Goal: Use online tool/utility: Use online tool/utility

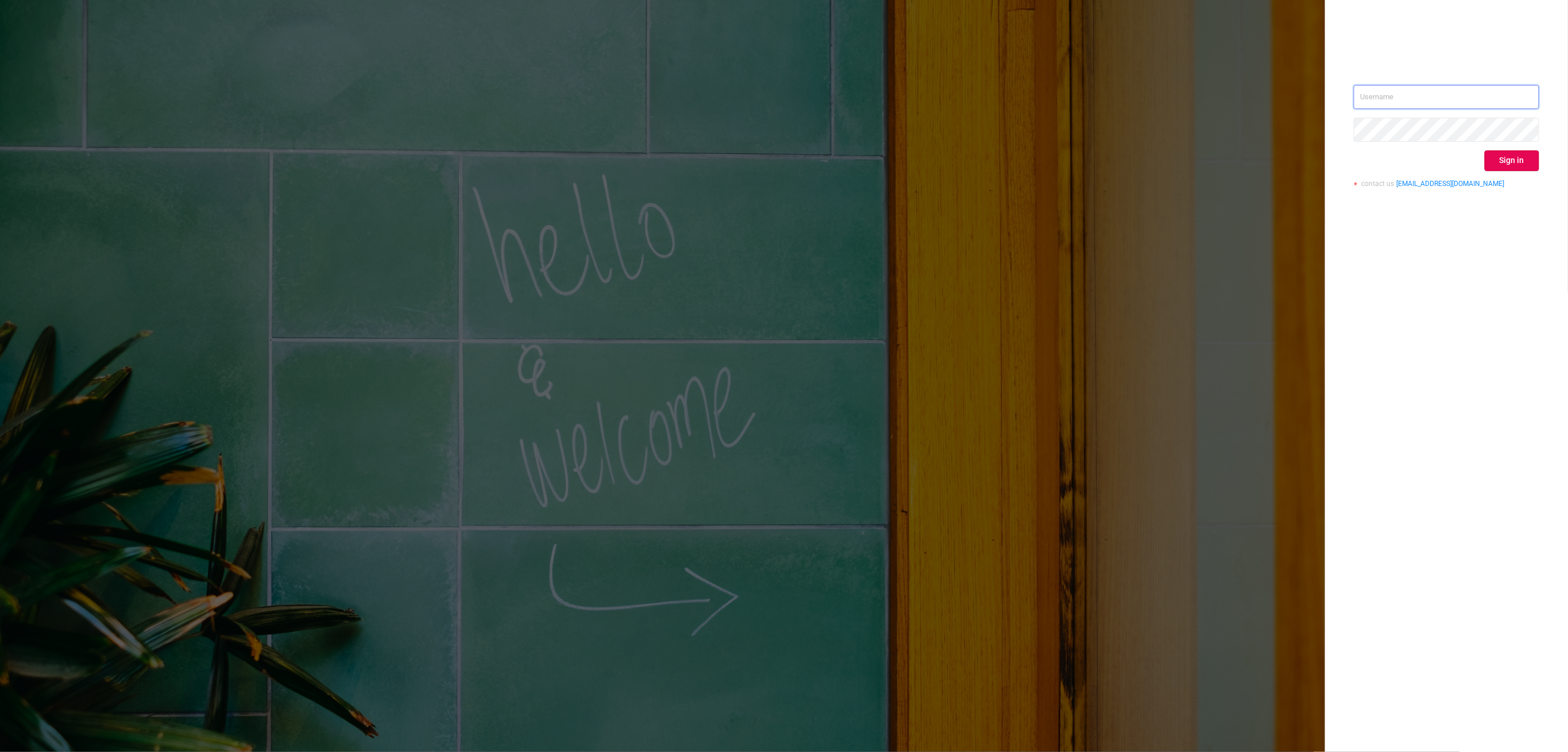
type input "[EMAIL_ADDRESS][DOMAIN_NAME]"
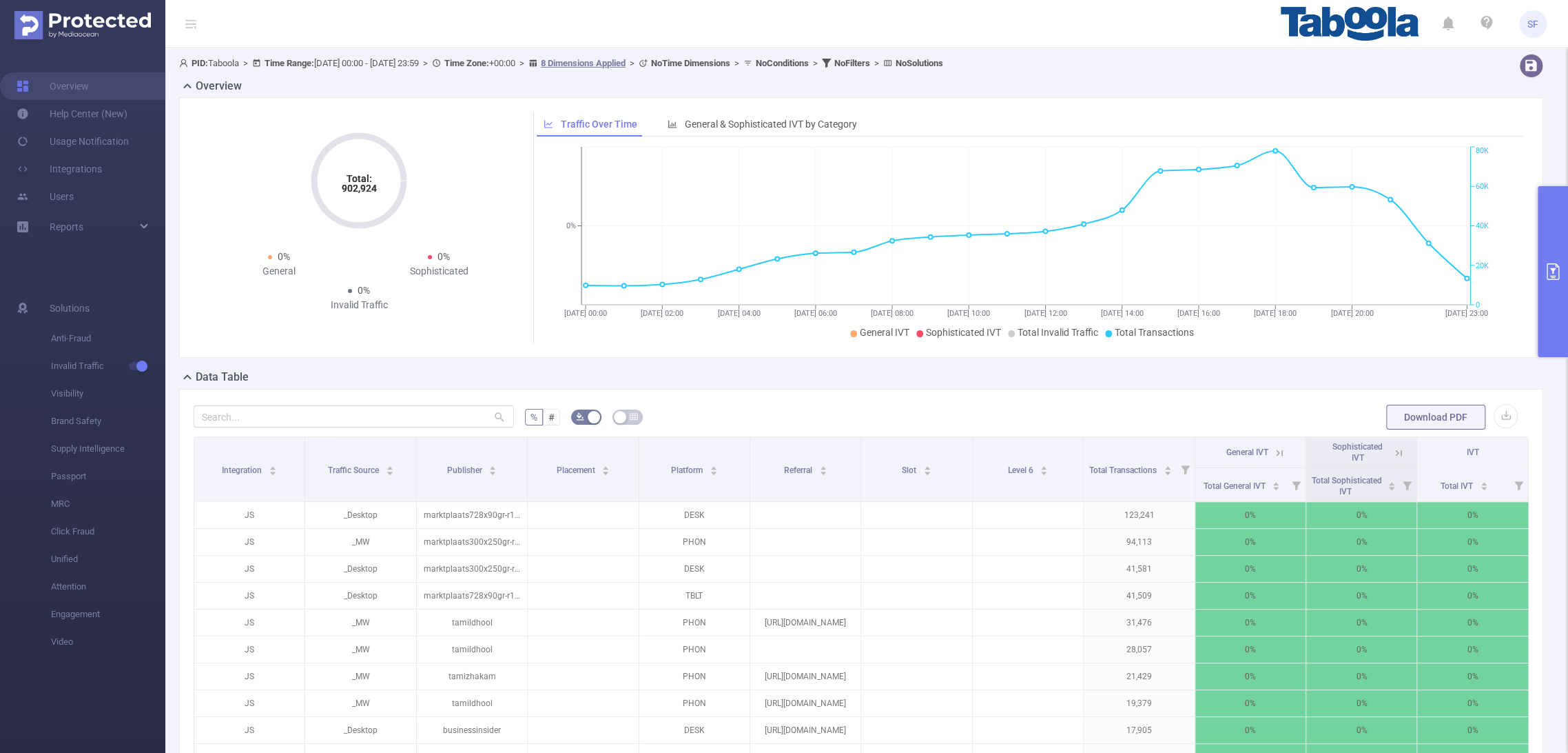
click at [1539, 241] on button "primary" at bounding box center [1552, 272] width 30 height 171
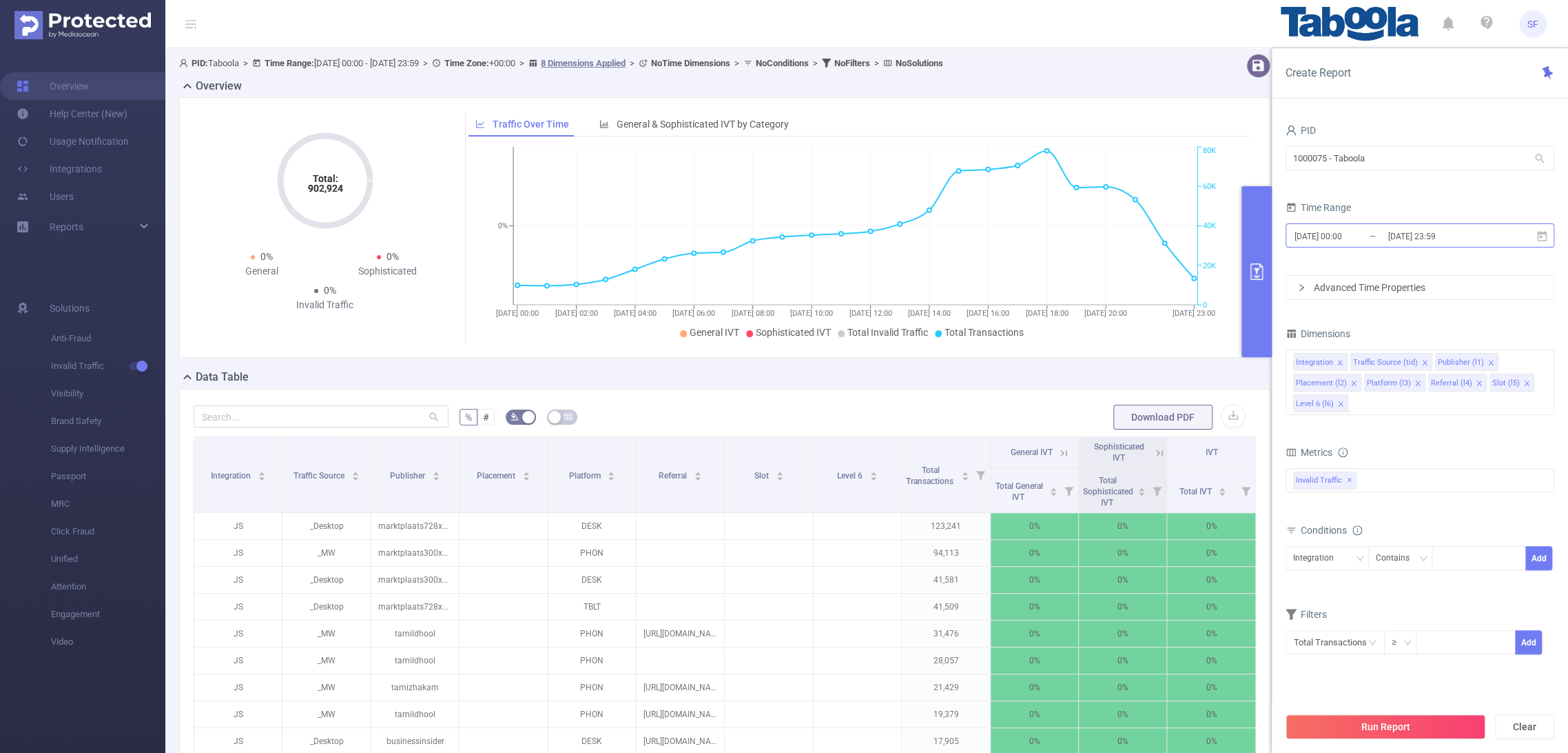
click at [1401, 245] on input "[DATE] 23:59" at bounding box center [1442, 236] width 112 height 19
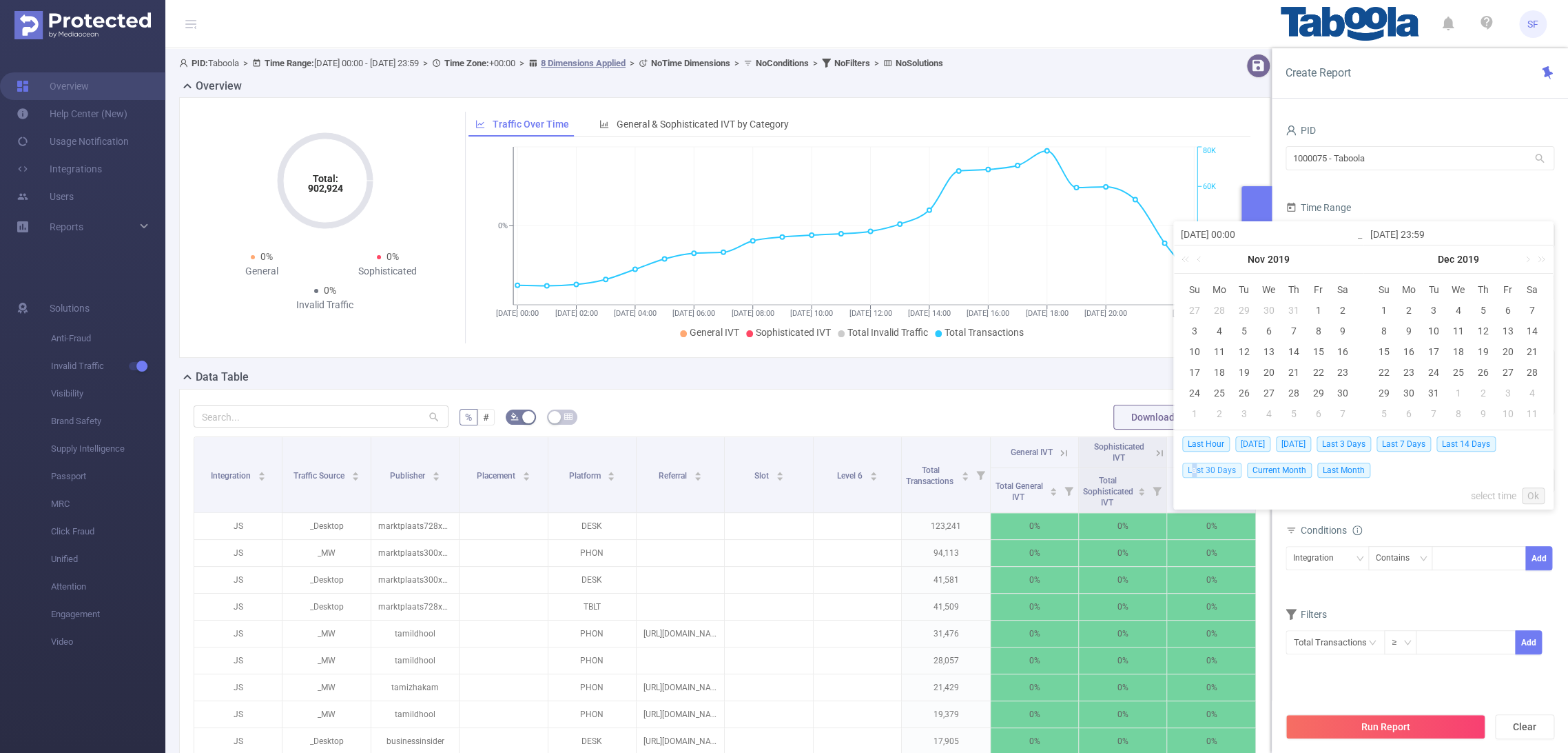
click at [1195, 467] on span "Last 30 Days" at bounding box center [1212, 470] width 59 height 16
type input "[DATE] 00:00"
type input "[DATE] 23:59"
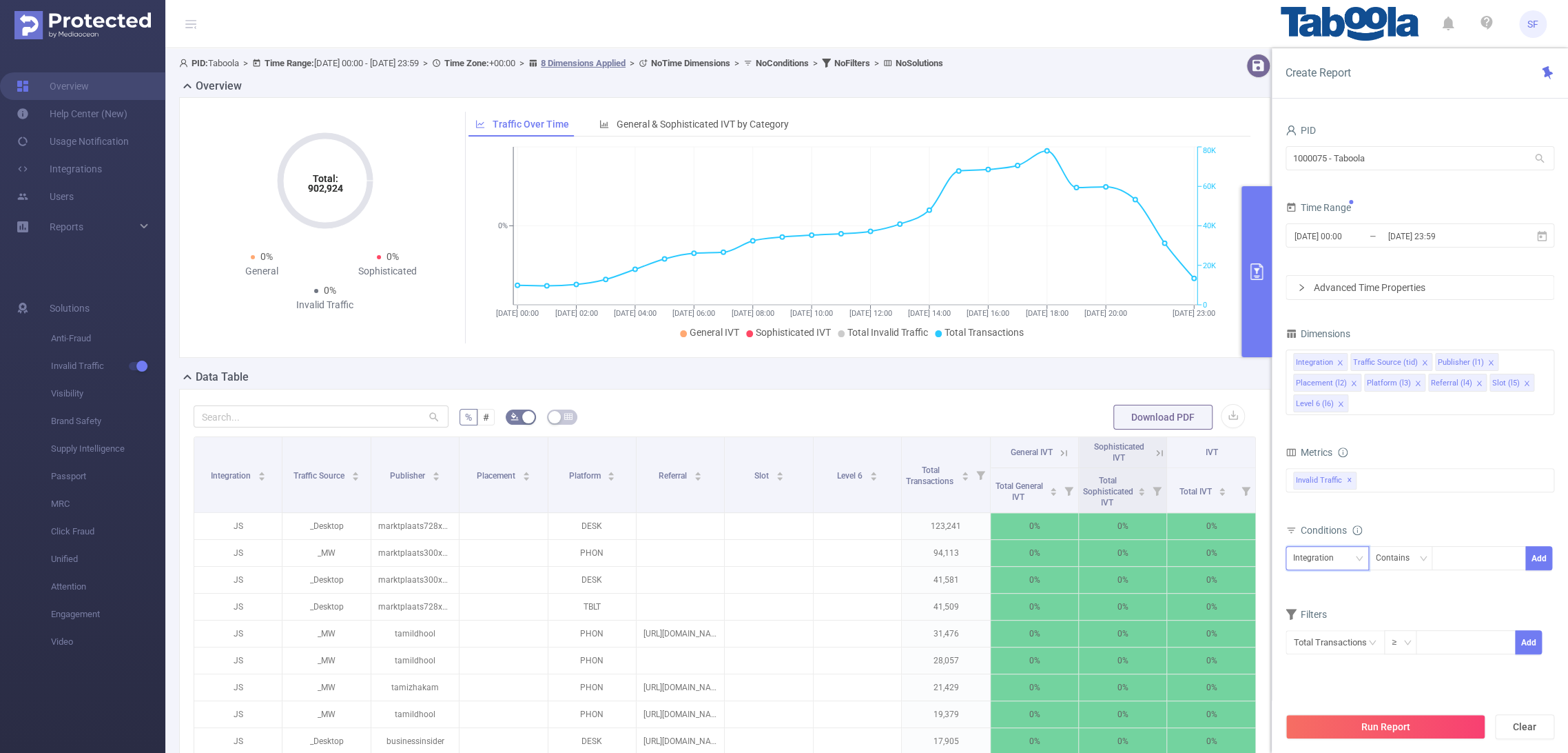
click at [1306, 556] on div "Integration" at bounding box center [1318, 557] width 50 height 23
click at [1314, 634] on li "Publisher (l1)" at bounding box center [1332, 630] width 95 height 22
drag, startPoint x: 1469, startPoint y: 552, endPoint x: 1470, endPoint y: 560, distance: 8.1
click at [1470, 553] on div at bounding box center [1479, 557] width 79 height 23
paste input "We pop"
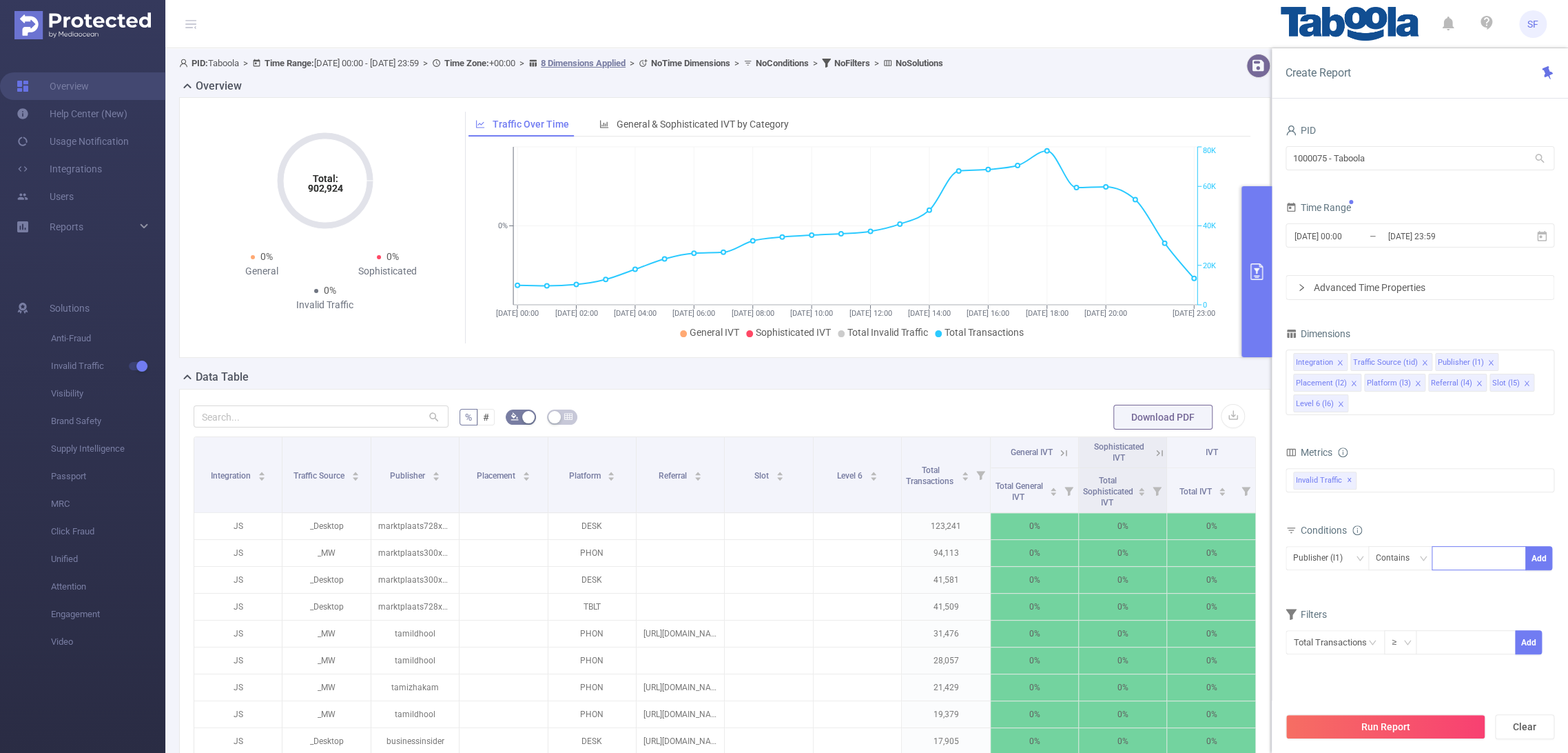
type input "We pop"
click at [1477, 581] on li "We pop" at bounding box center [1479, 585] width 95 height 22
click at [1542, 557] on button "Add" at bounding box center [1539, 557] width 27 height 24
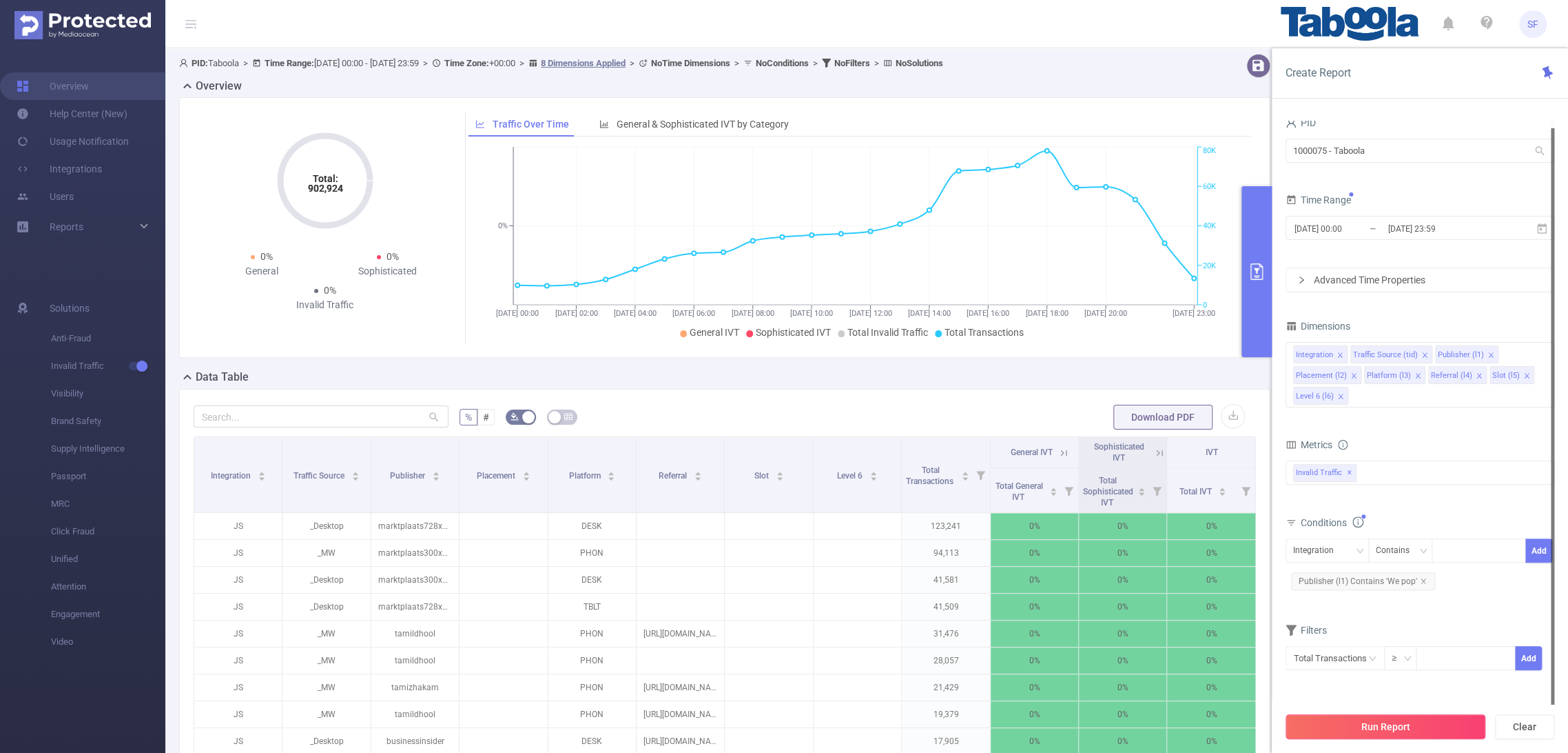
click at [1390, 736] on button "Run Report" at bounding box center [1385, 727] width 199 height 25
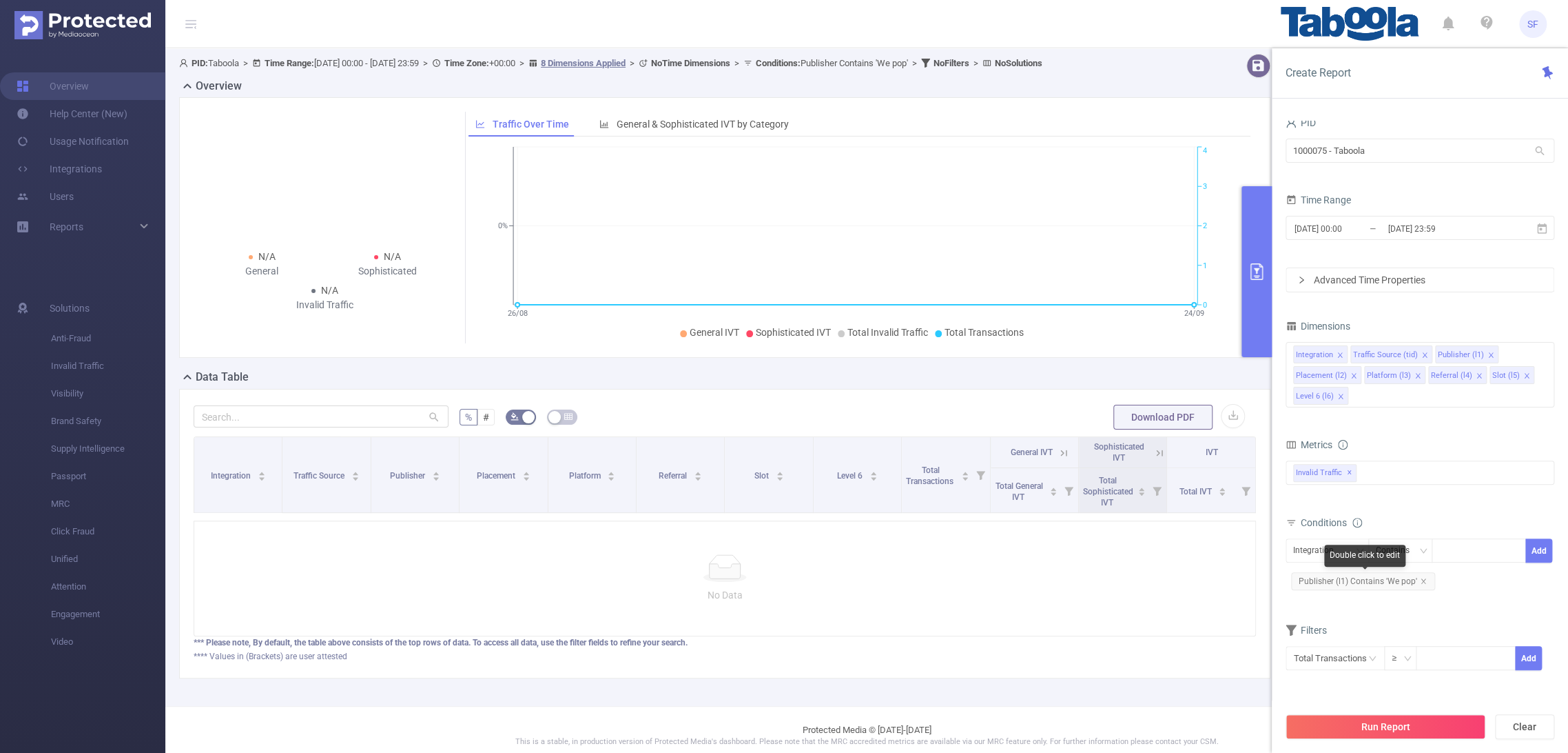
click at [1422, 585] on span "Publisher (l1) Contains 'We pop'" at bounding box center [1363, 581] width 144 height 18
click at [1420, 583] on icon "icon: close" at bounding box center [1423, 581] width 7 height 7
